Goal: Task Accomplishment & Management: Use online tool/utility

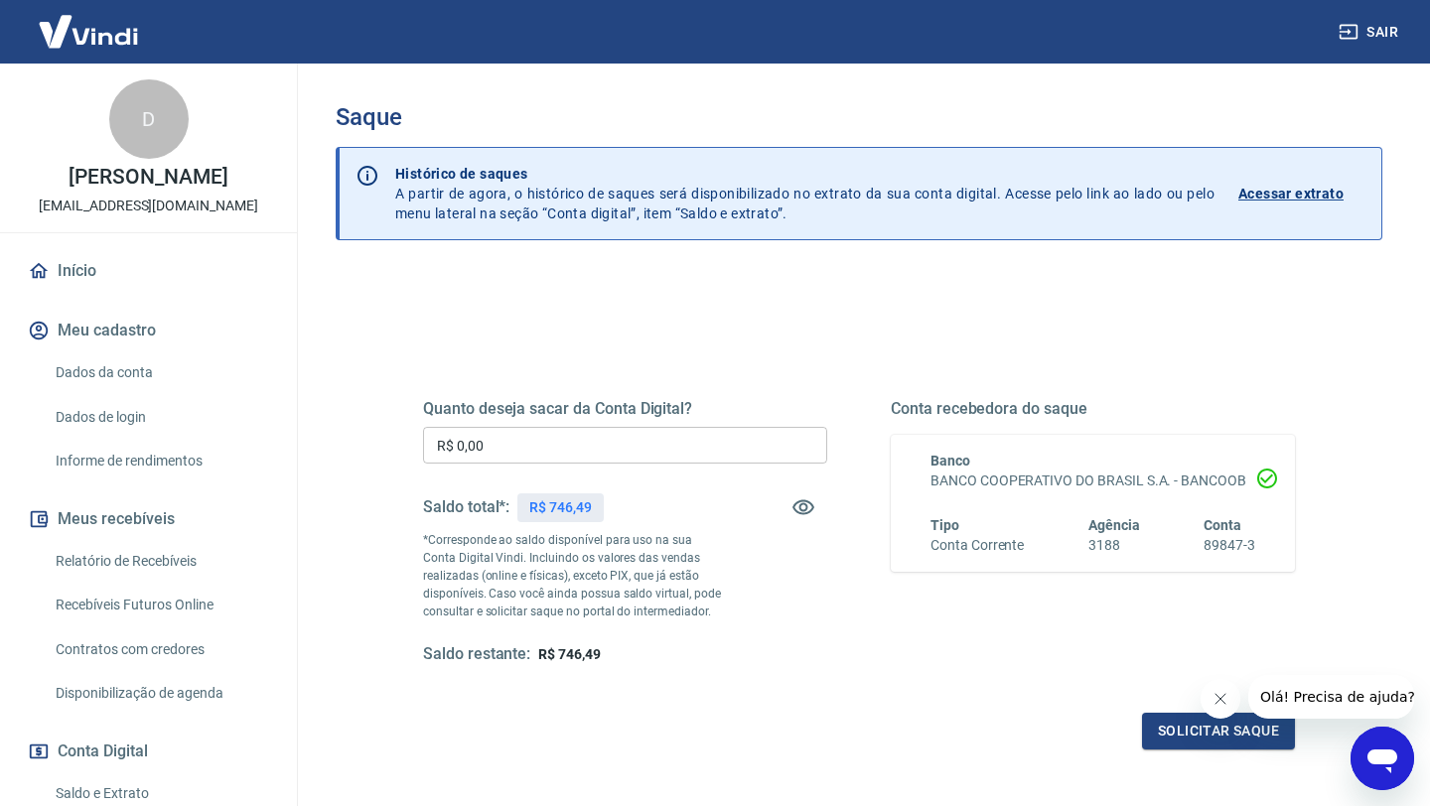
click at [507, 442] on input "R$ 0,00" at bounding box center [625, 445] width 404 height 37
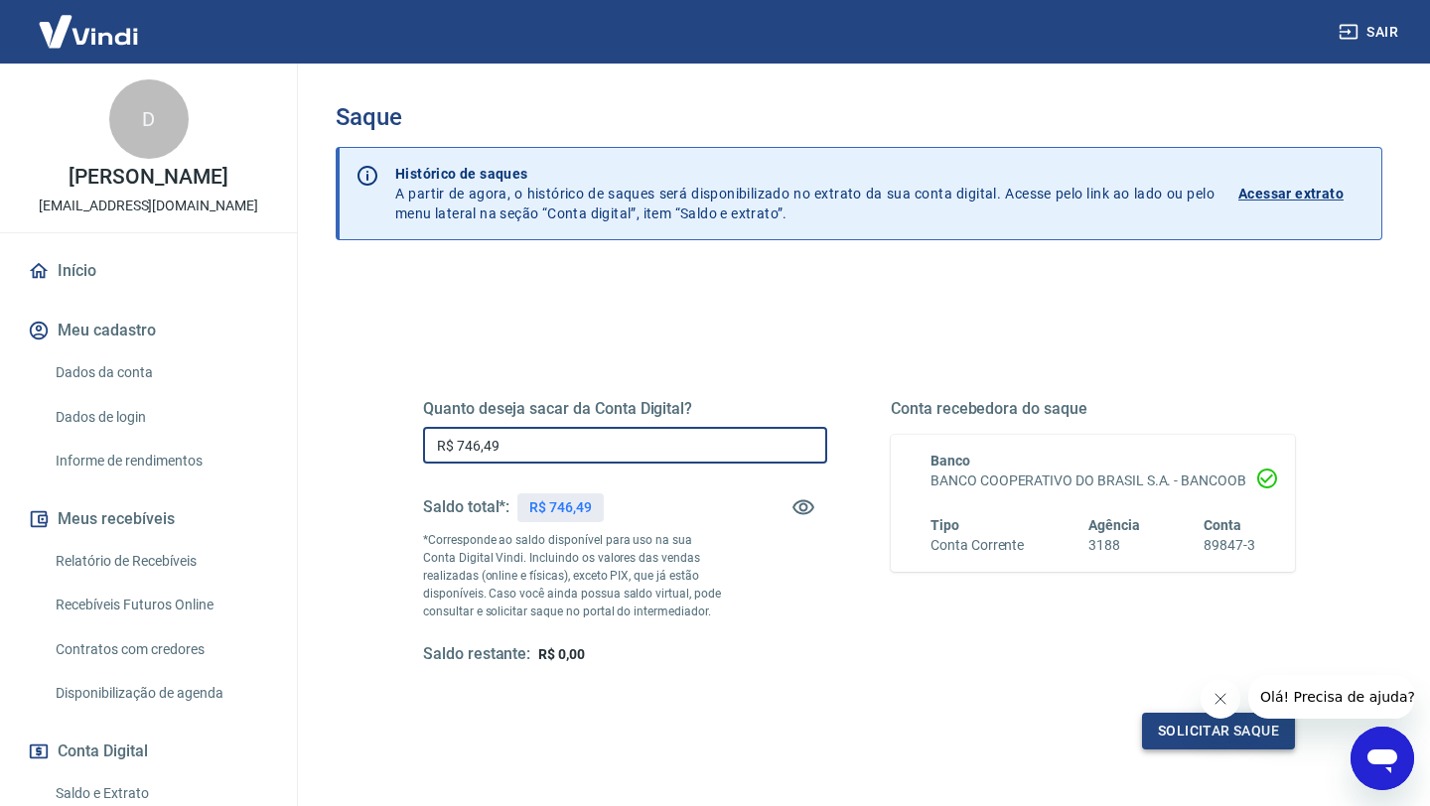
type input "R$ 746,49"
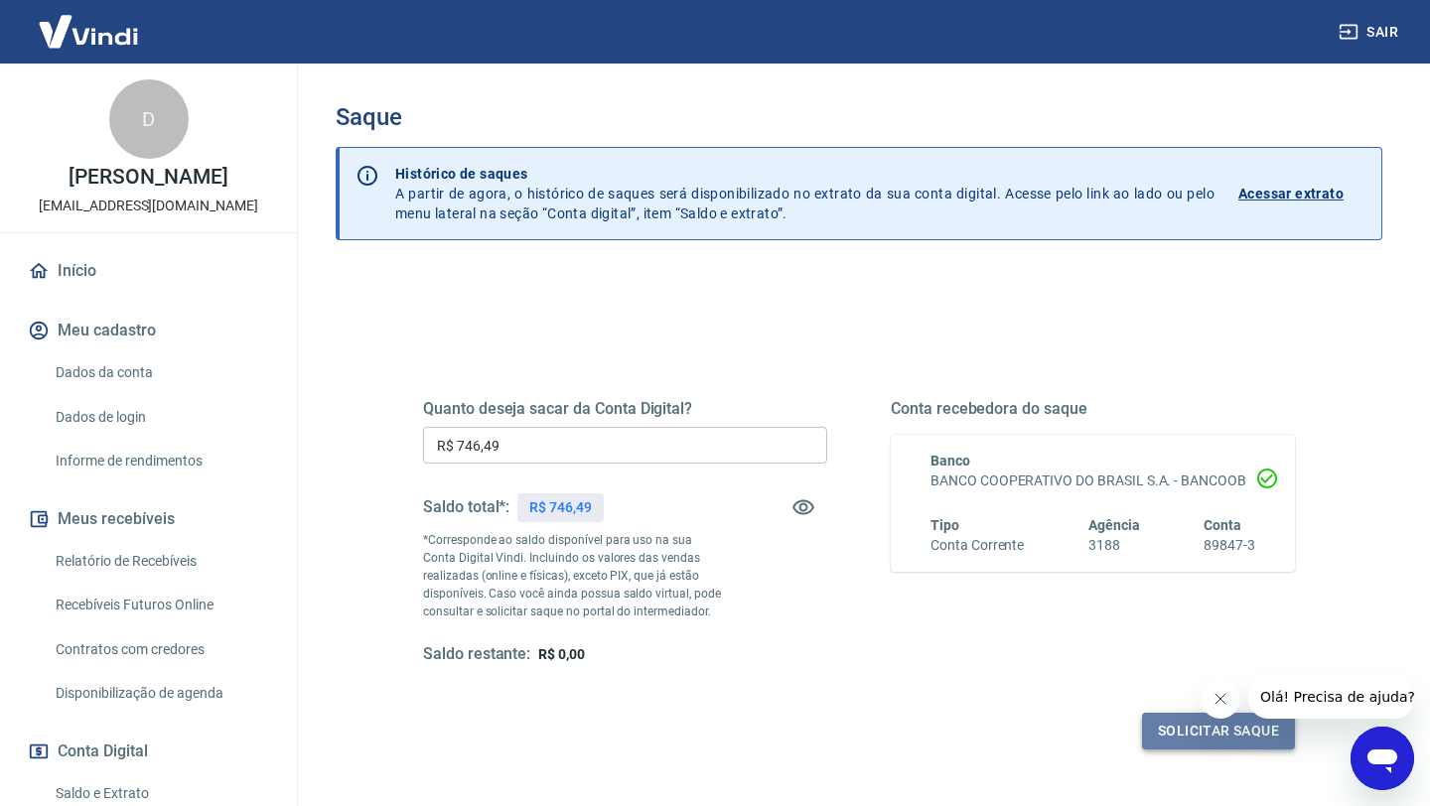
click at [1218, 737] on button "Solicitar saque" at bounding box center [1218, 731] width 153 height 37
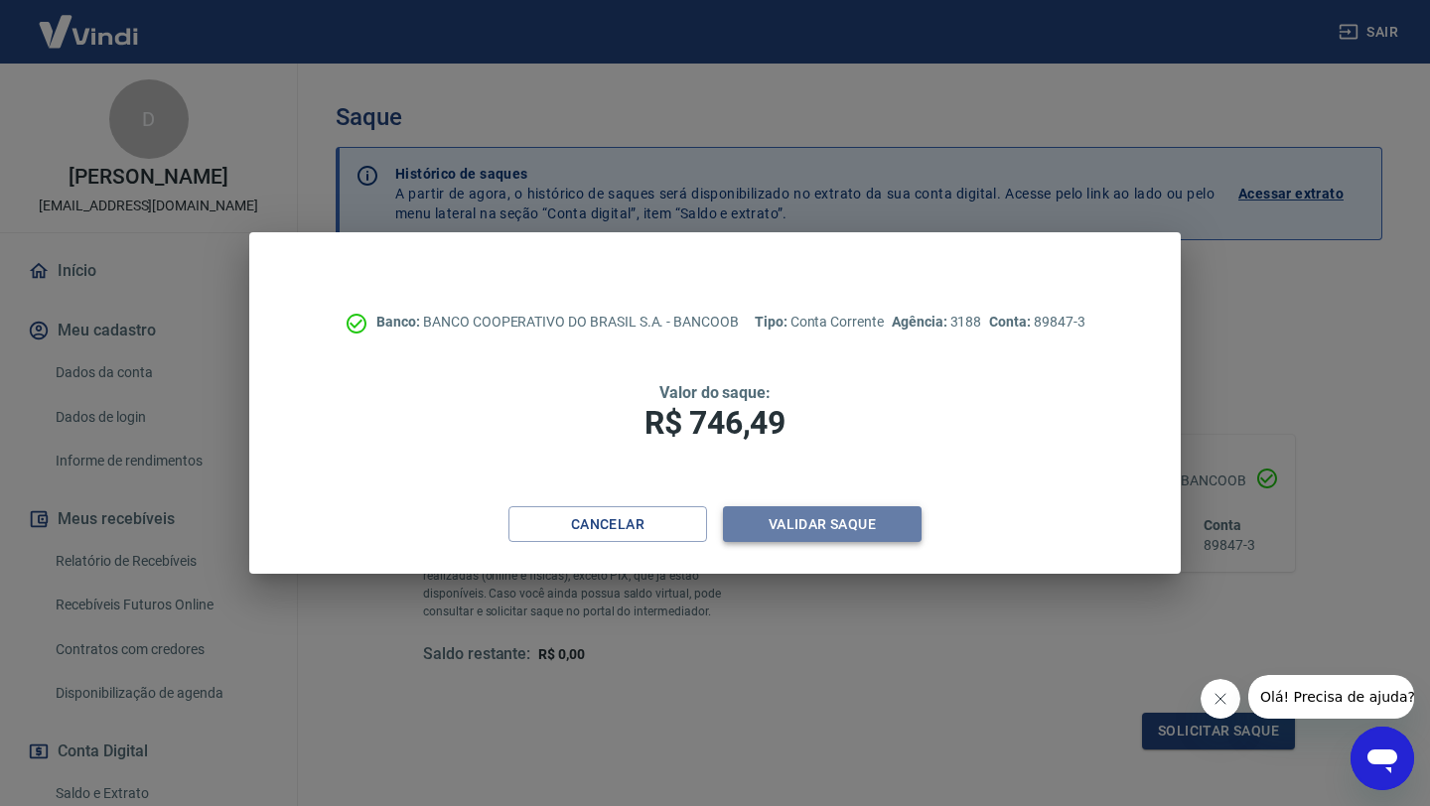
click at [798, 512] on button "Validar saque" at bounding box center [822, 524] width 199 height 37
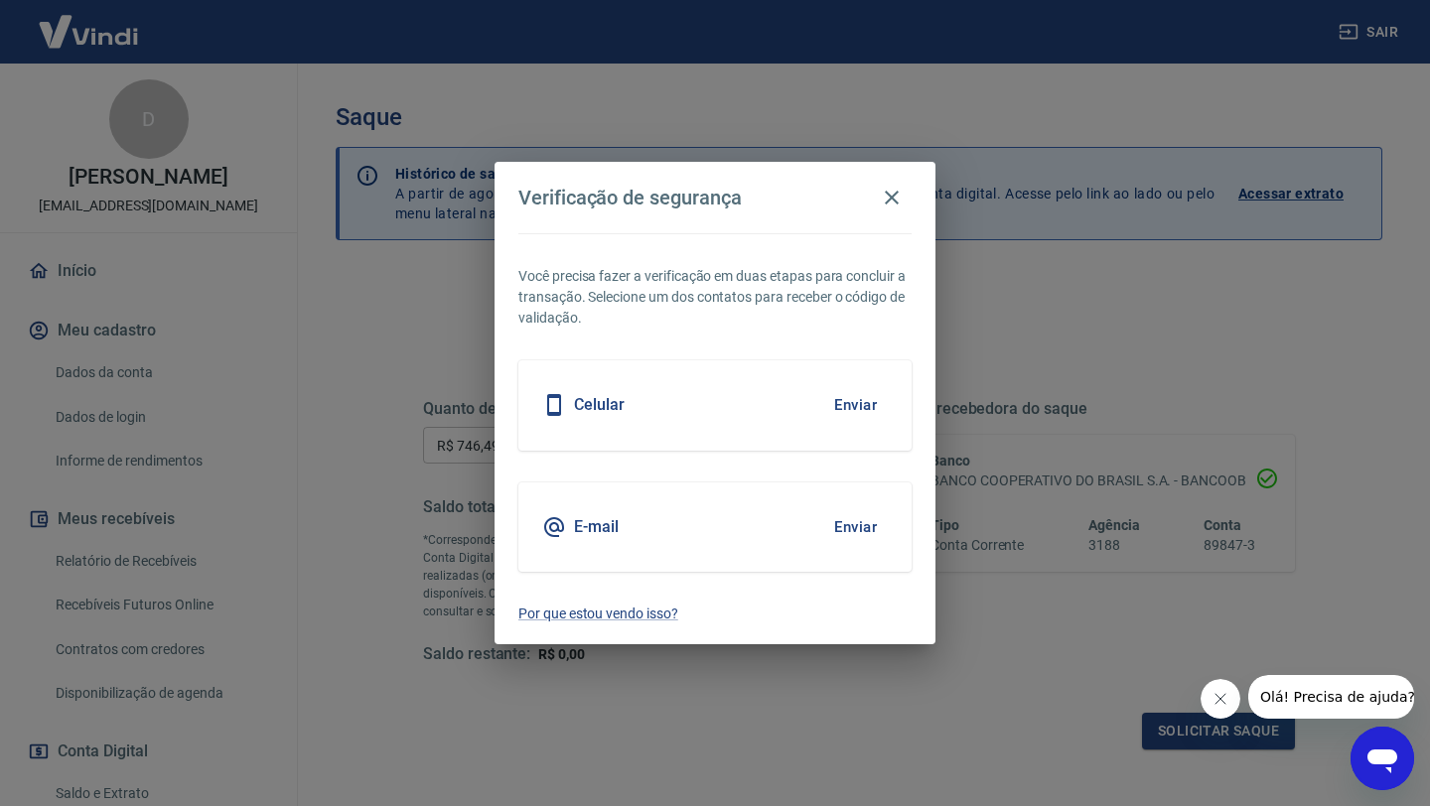
click at [853, 415] on button "Enviar" at bounding box center [855, 405] width 65 height 42
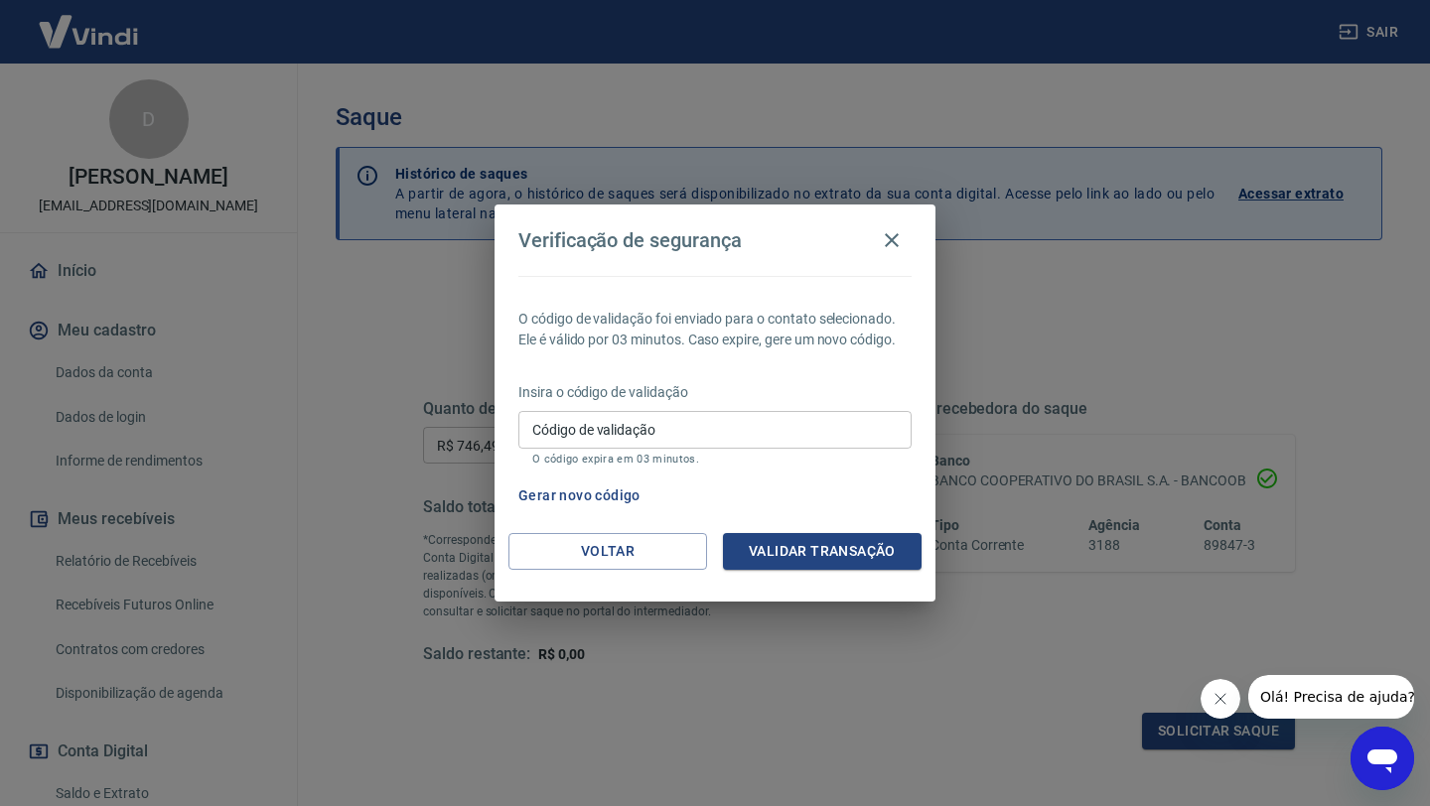
click at [812, 440] on input "Código de validação" at bounding box center [714, 429] width 393 height 37
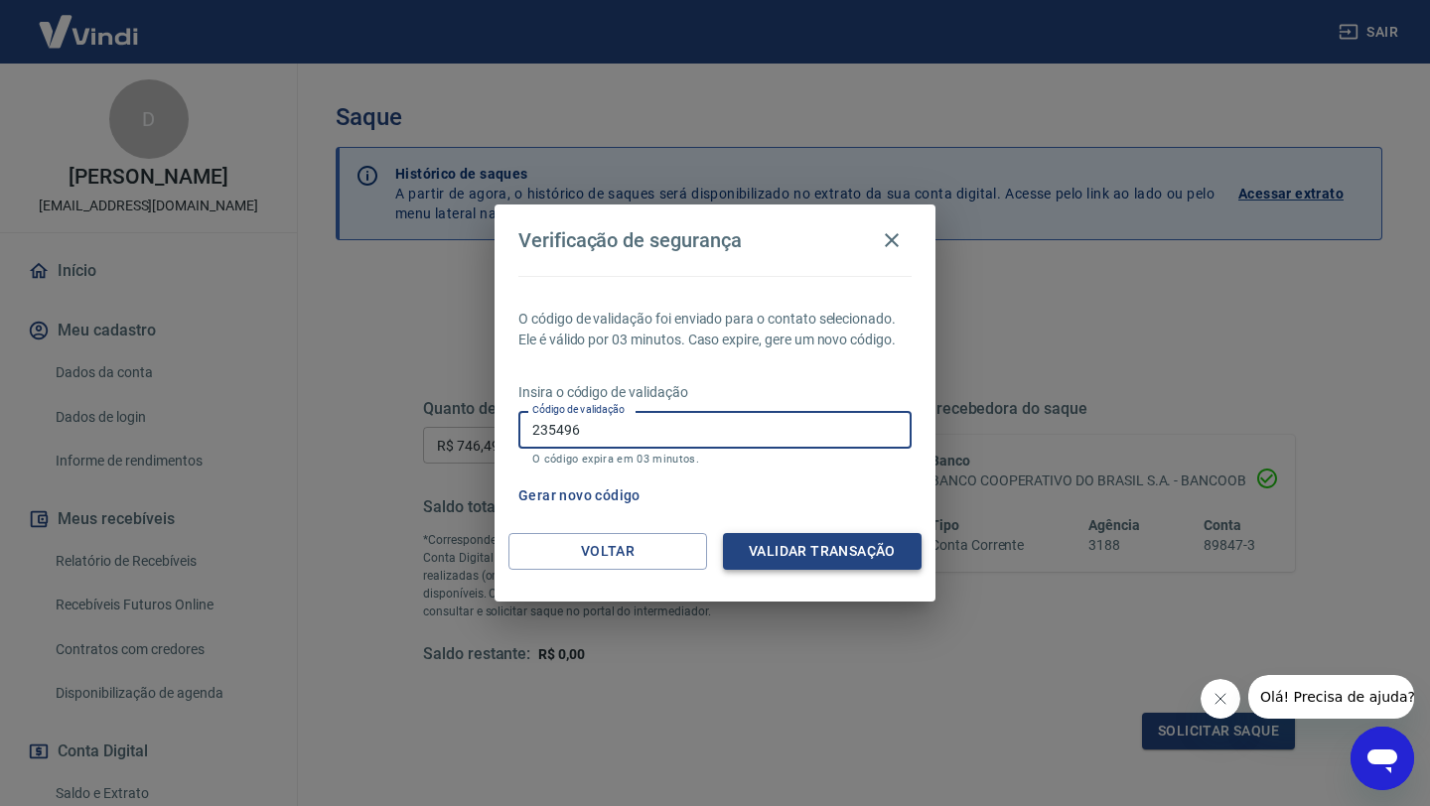
type input "235496"
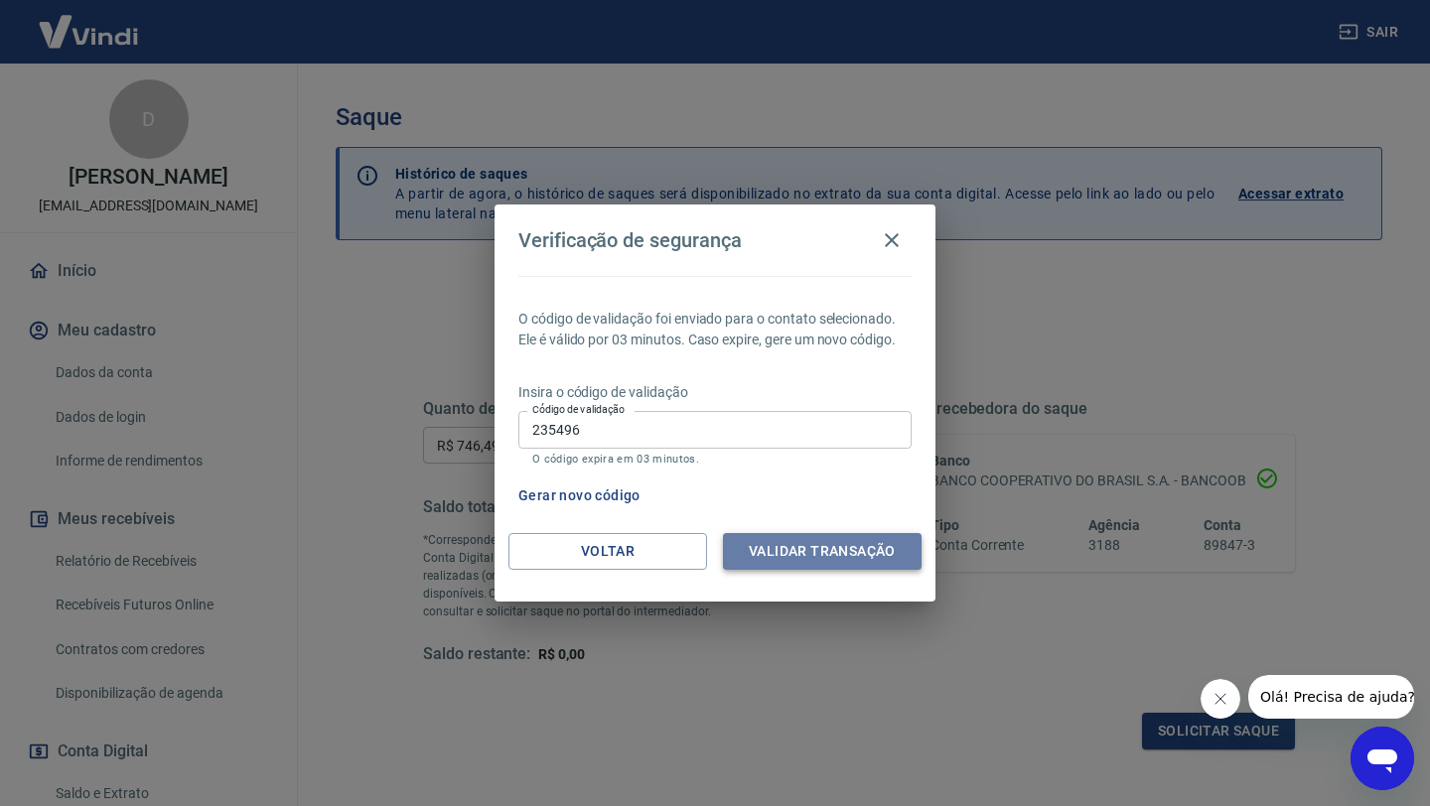
click at [840, 551] on button "Validar transação" at bounding box center [822, 551] width 199 height 37
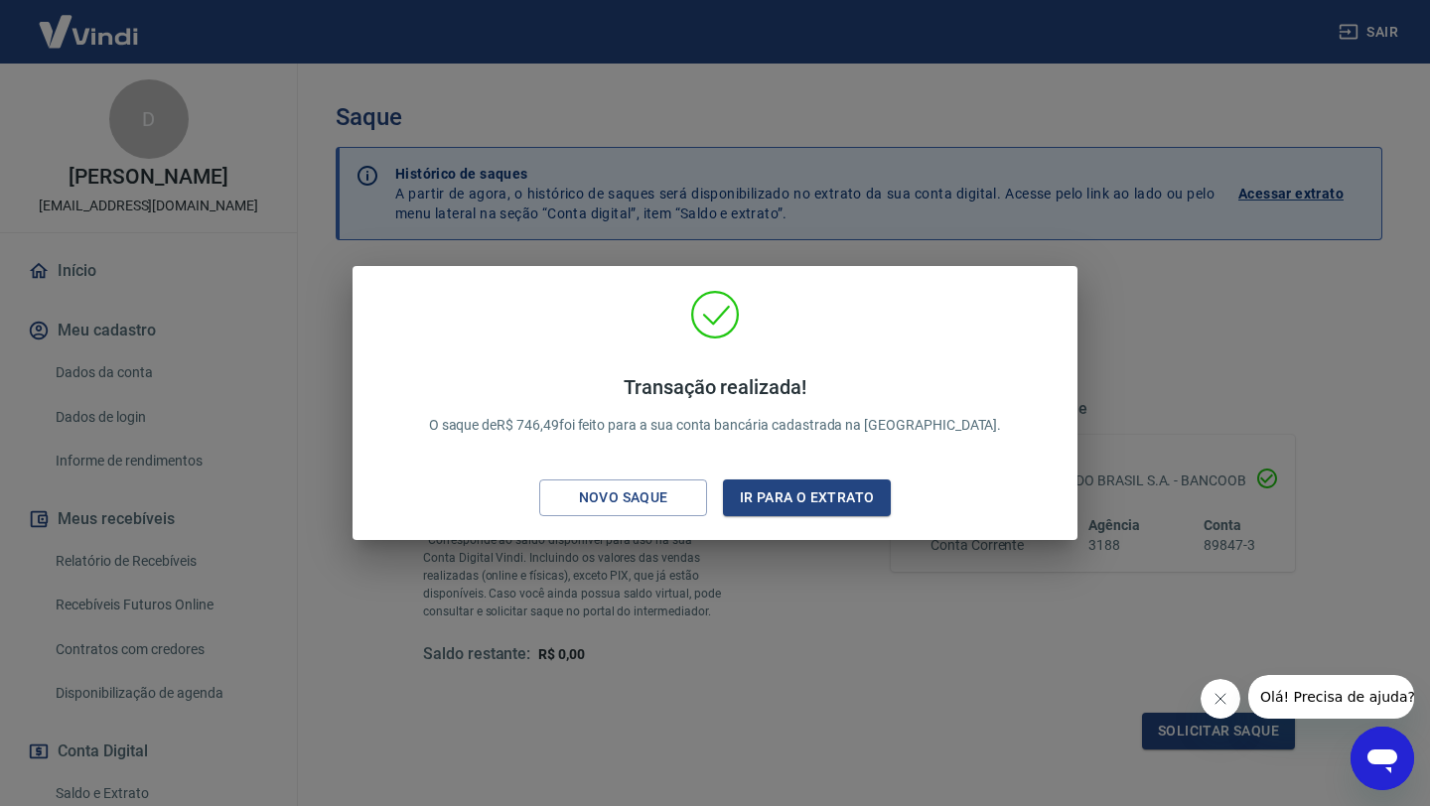
click at [326, 293] on div "Transação realizada! O saque de R$ 746,49 foi feito para a sua conta bancária c…" at bounding box center [715, 403] width 1430 height 806
